Goal: Task Accomplishment & Management: Use online tool/utility

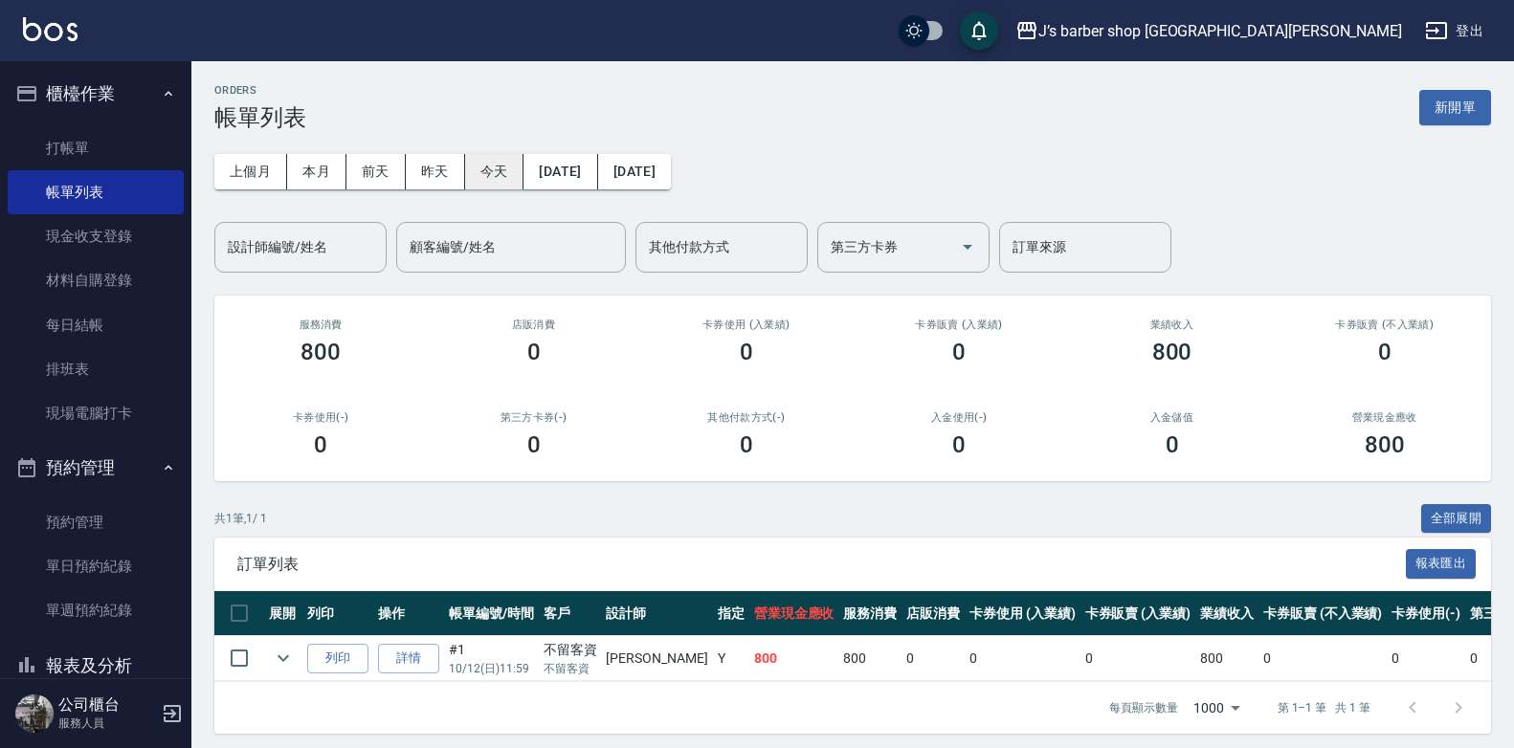
click at [497, 179] on button "今天" at bounding box center [494, 171] width 59 height 35
click at [77, 522] on link "預約管理" at bounding box center [96, 522] width 176 height 44
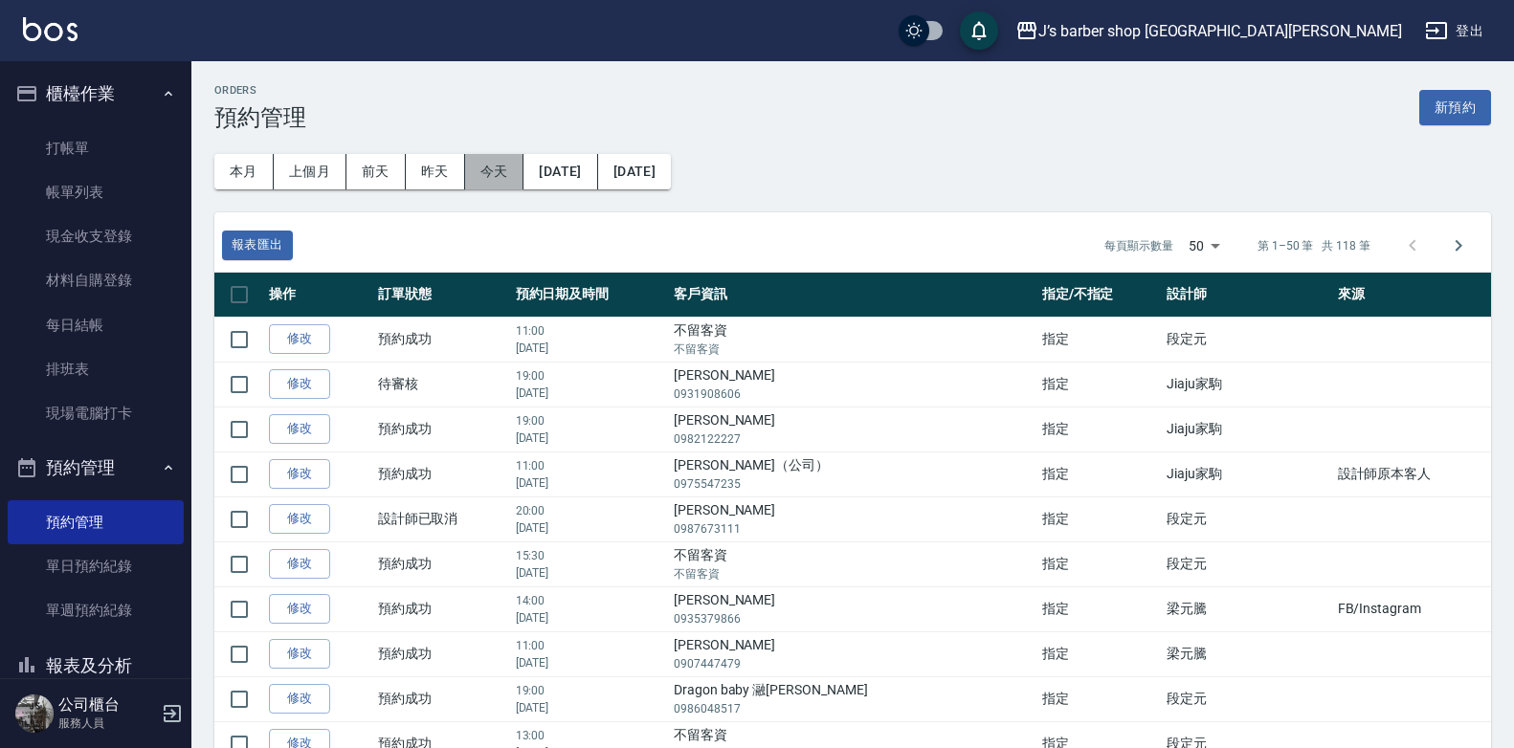
click at [489, 178] on button "今天" at bounding box center [494, 171] width 59 height 35
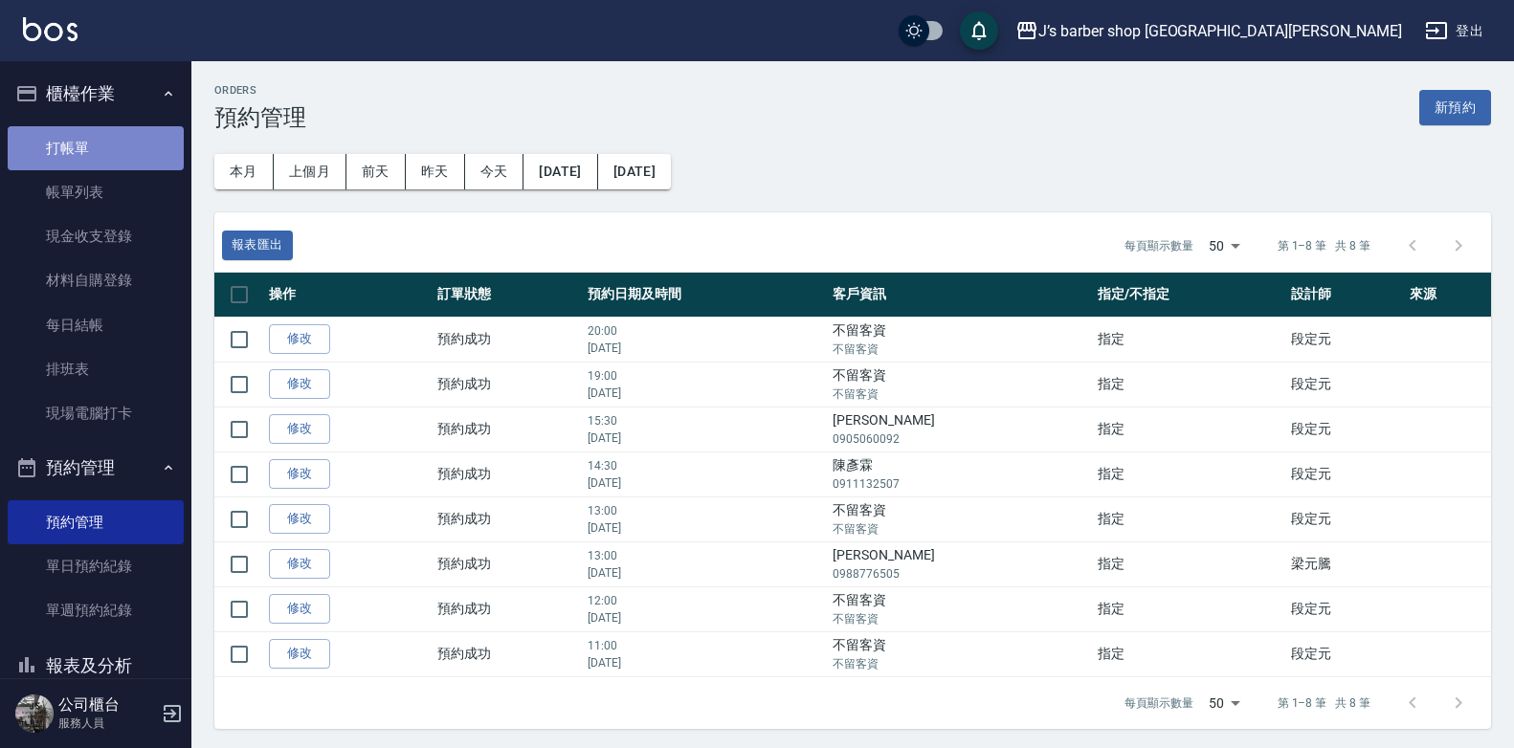
click at [123, 137] on link "打帳單" at bounding box center [96, 148] width 176 height 44
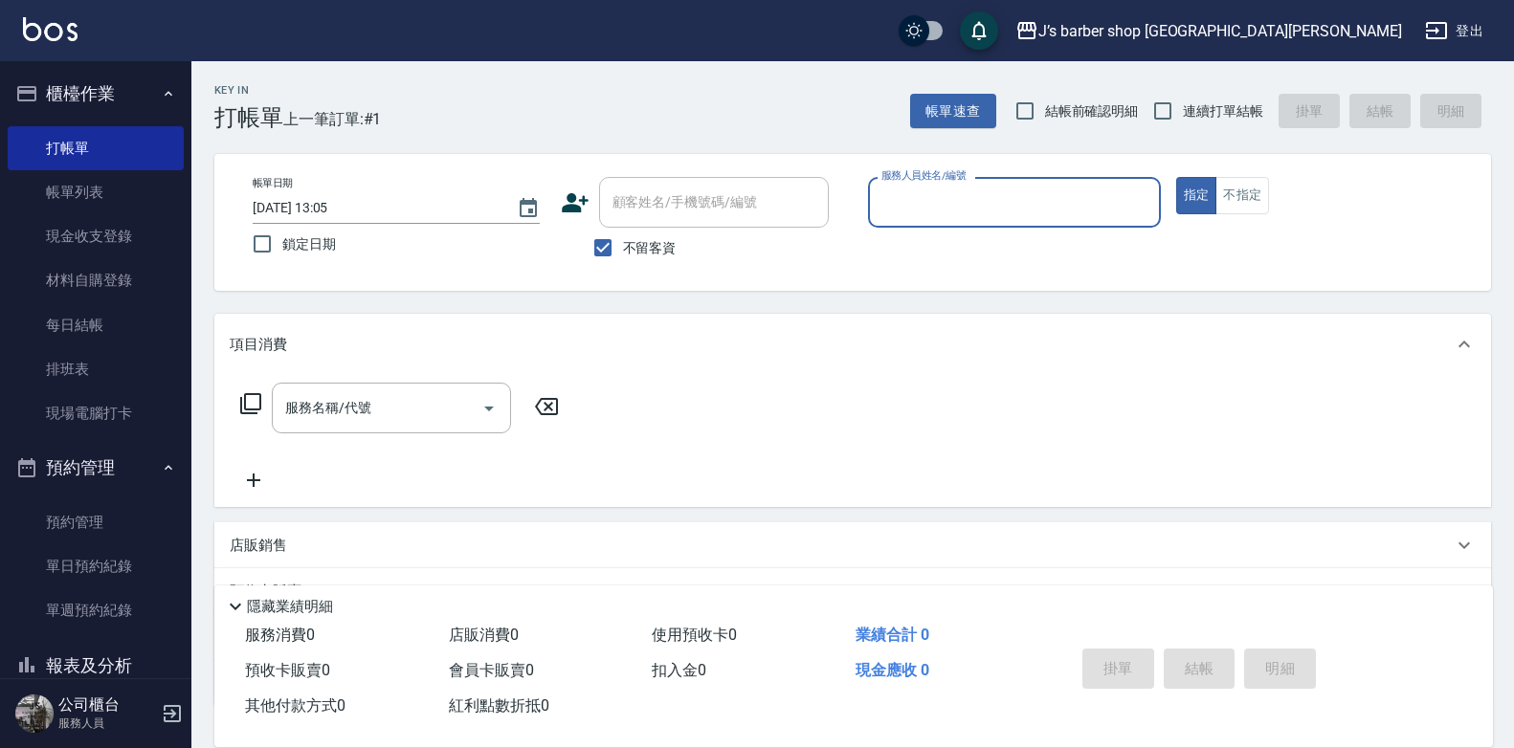
click at [966, 199] on input "服務人員姓名/編號" at bounding box center [1014, 202] width 276 height 33
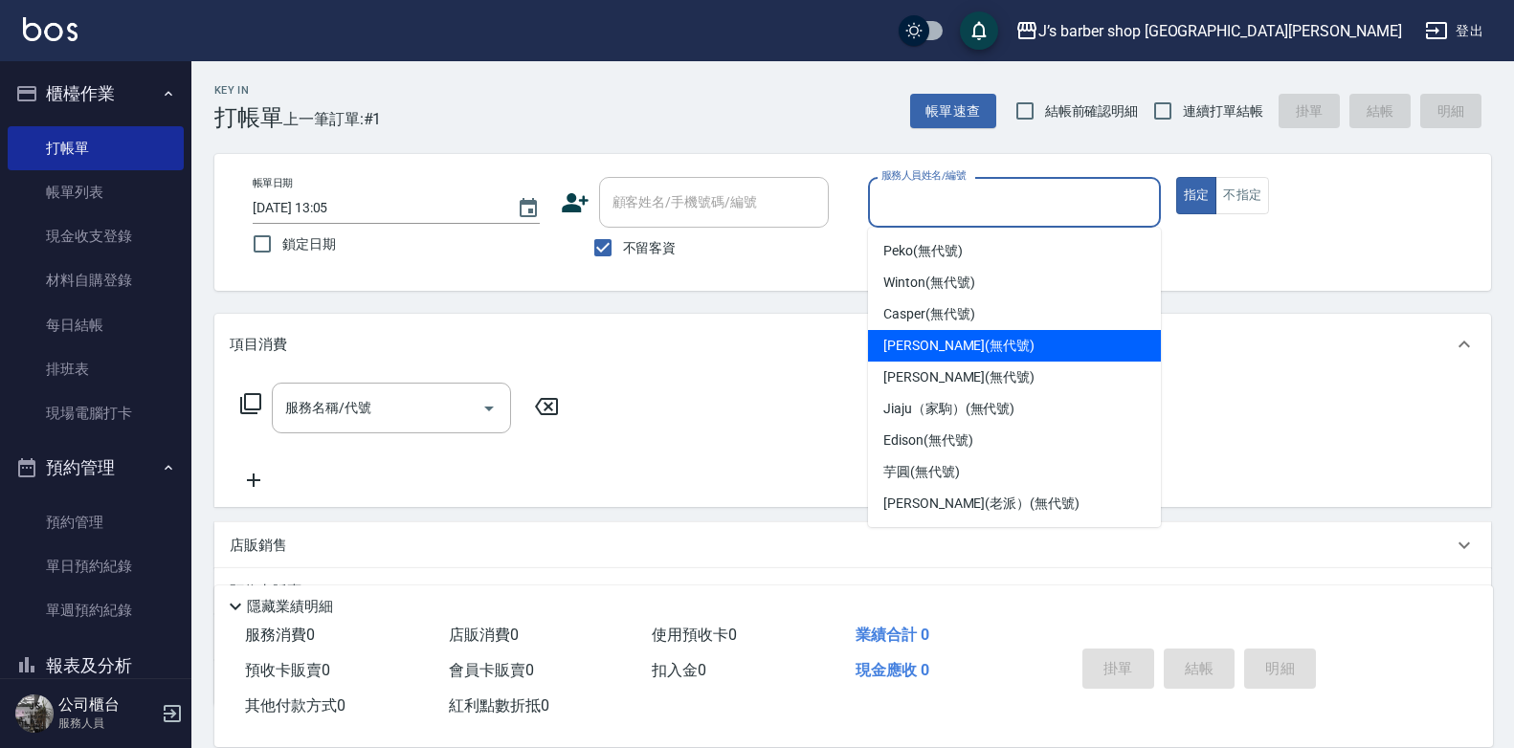
click at [949, 350] on span "[PERSON_NAME] (無代號)" at bounding box center [958, 346] width 151 height 20
type input "[PERSON_NAME](無代號)"
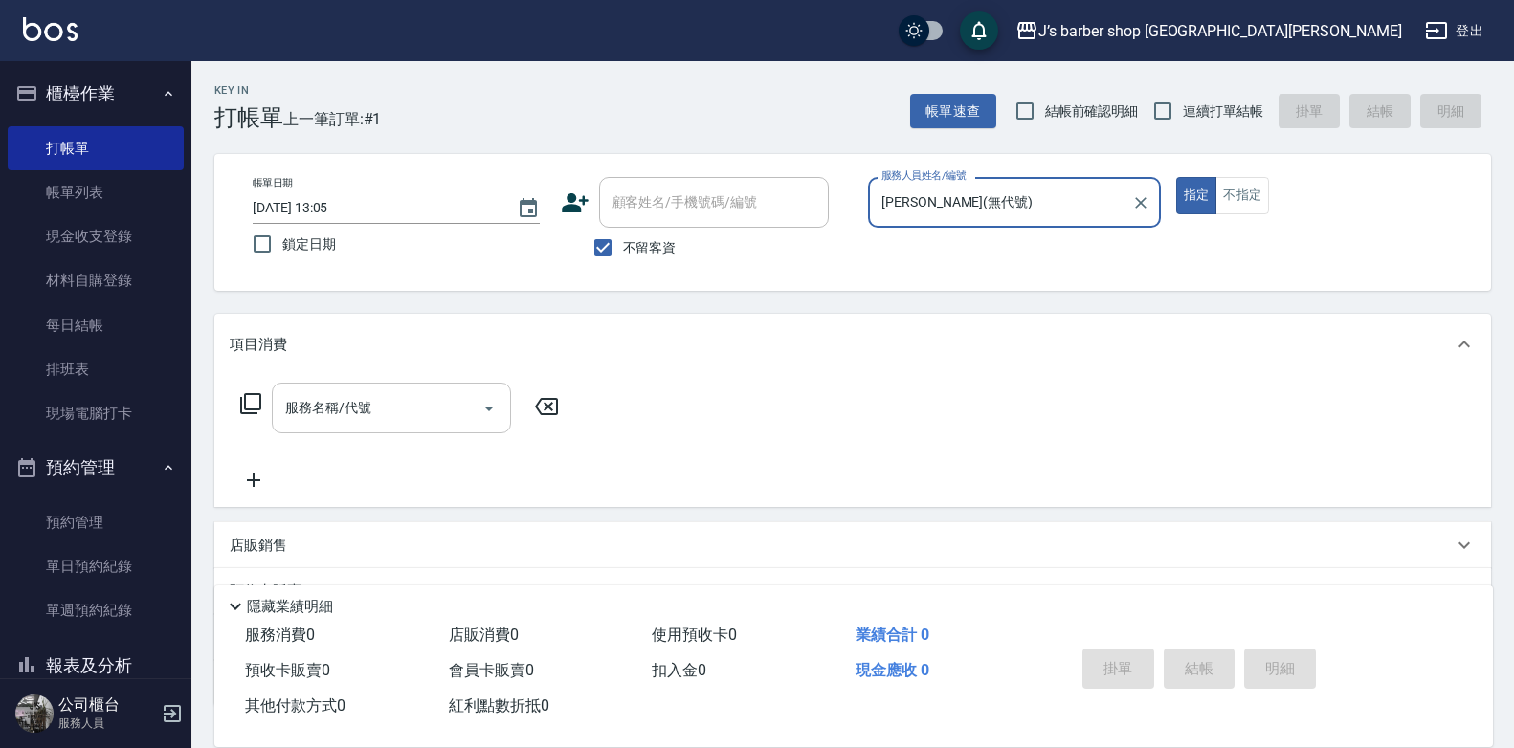
click at [408, 404] on input "服務名稱/代號" at bounding box center [376, 407] width 193 height 33
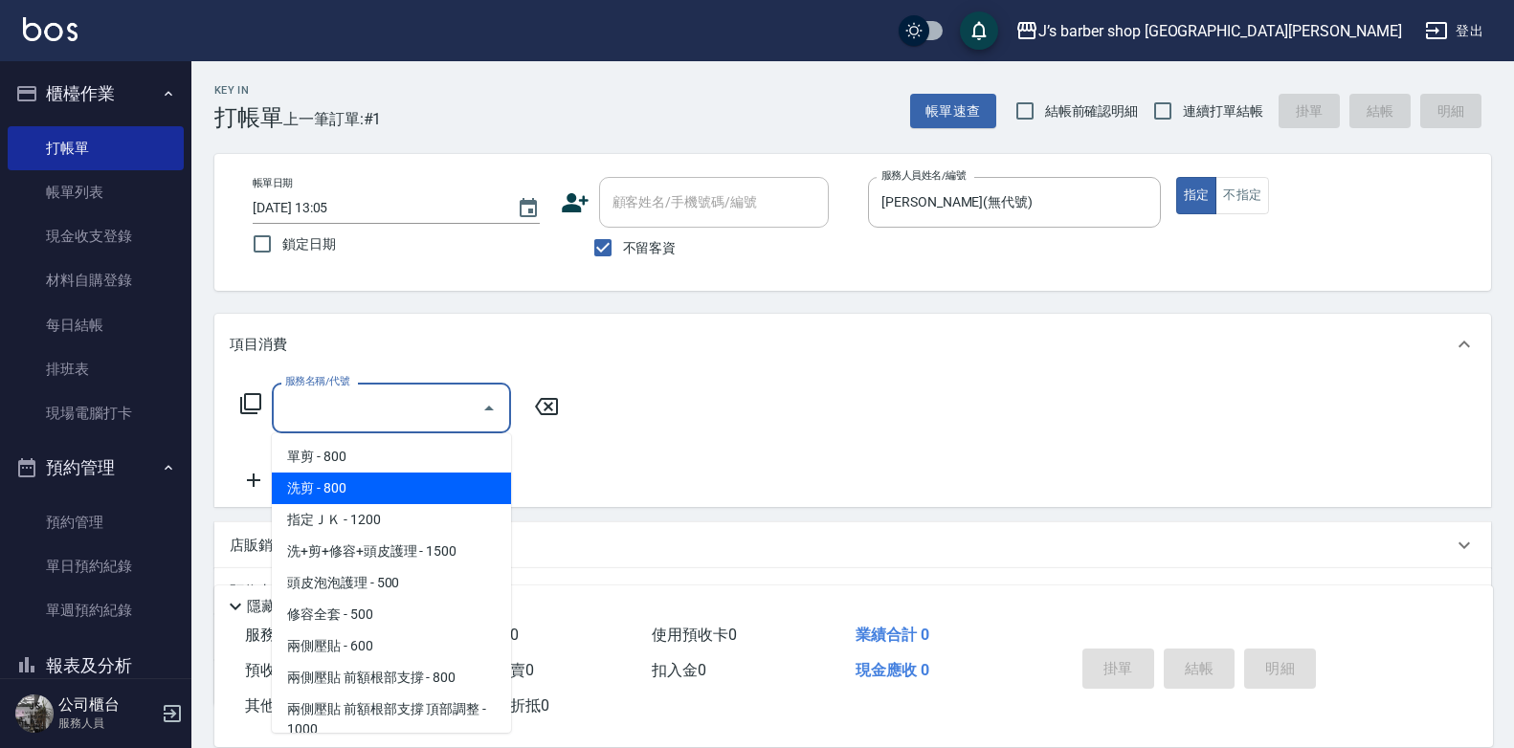
click at [405, 499] on span "洗剪 - 800" at bounding box center [391, 489] width 239 height 32
type input "洗剪(101)"
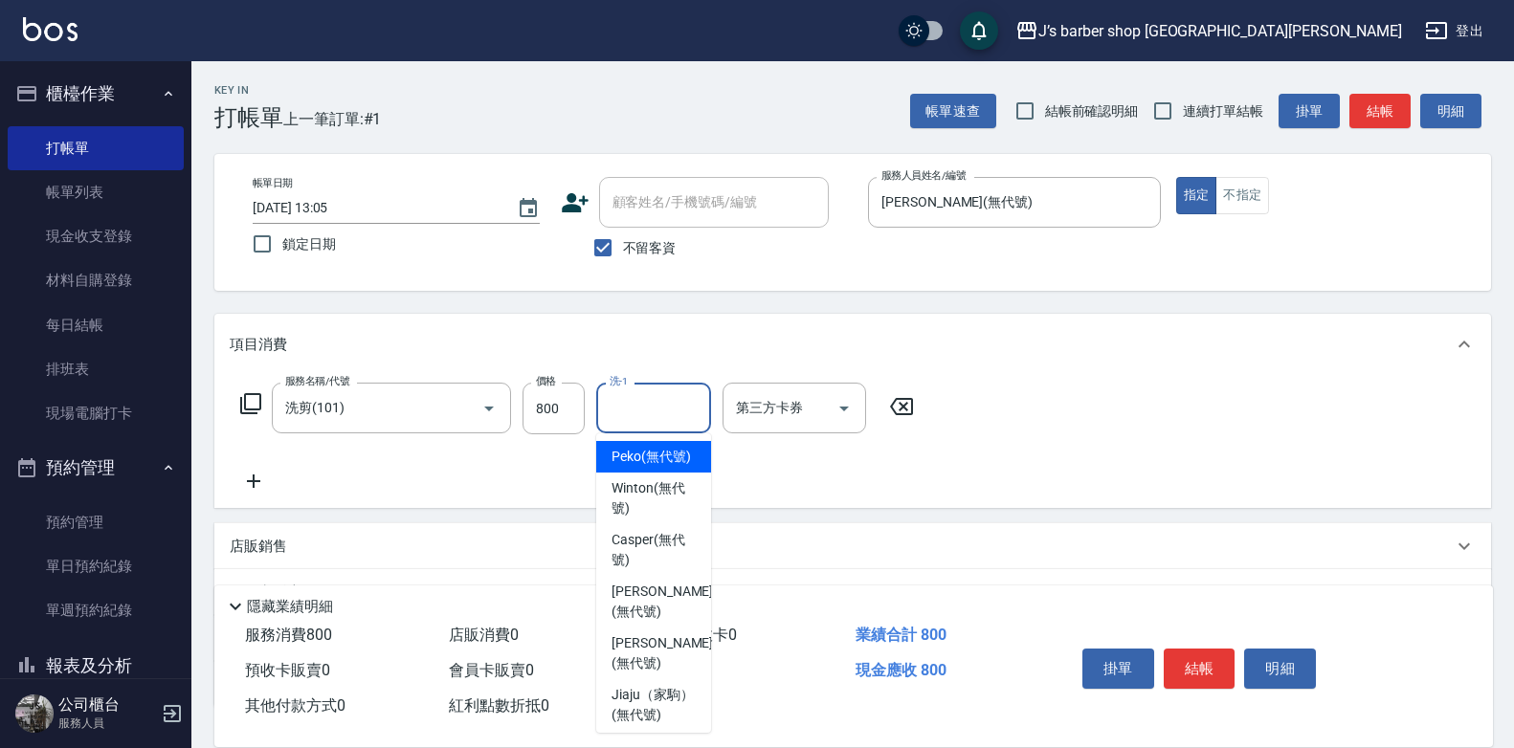
click at [656, 410] on input "洗-1" at bounding box center [654, 407] width 98 height 33
click at [652, 457] on span "Peko (無代號)" at bounding box center [650, 457] width 79 height 20
type input "Peko(無代號)"
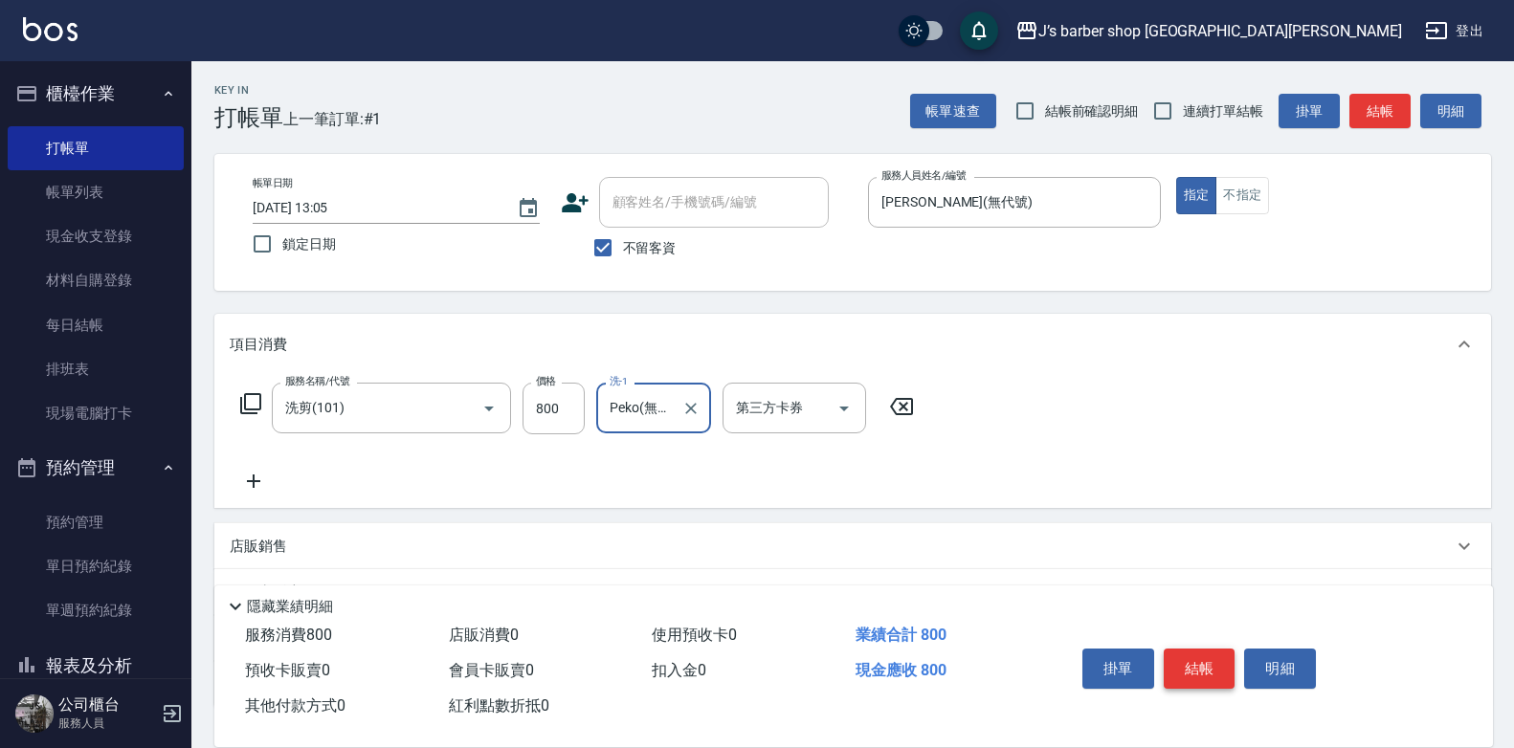
click at [1186, 654] on button "結帳" at bounding box center [1199, 669] width 72 height 40
